Goal: Use online tool/utility: Utilize a website feature to perform a specific function

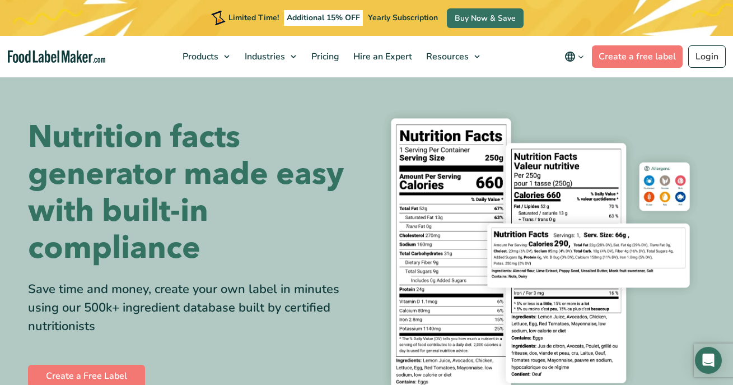
scroll to position [40, 0]
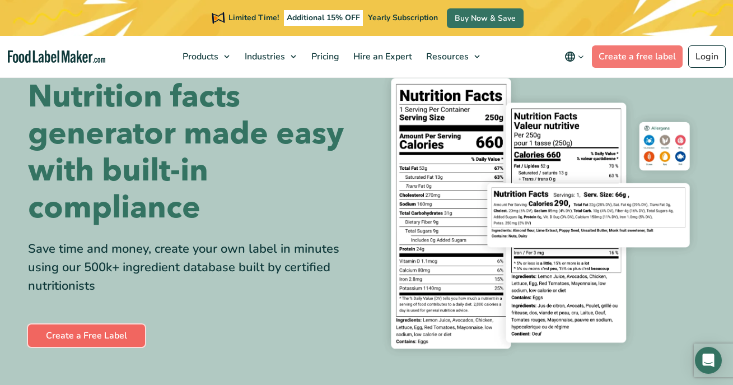
click at [114, 328] on link "Create a Free Label" at bounding box center [86, 335] width 117 height 22
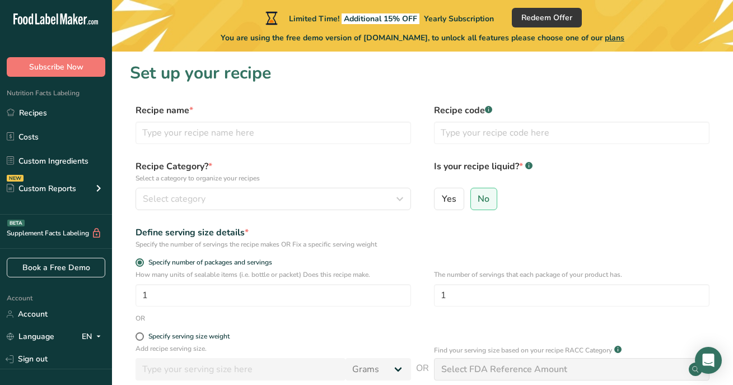
scroll to position [147, 0]
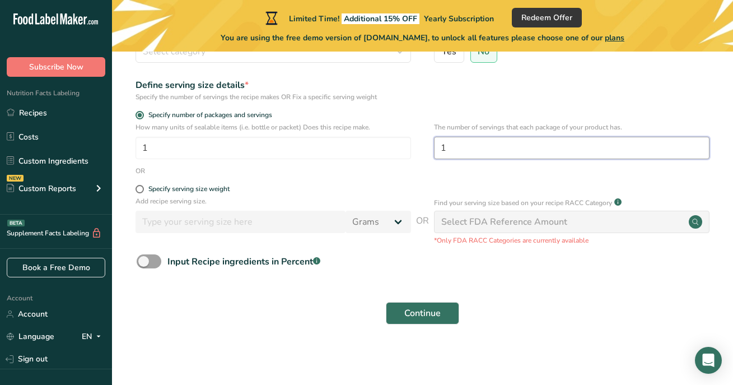
click at [460, 137] on input "1" at bounding box center [571, 148] width 275 height 22
